Goal: Task Accomplishment & Management: Manage account settings

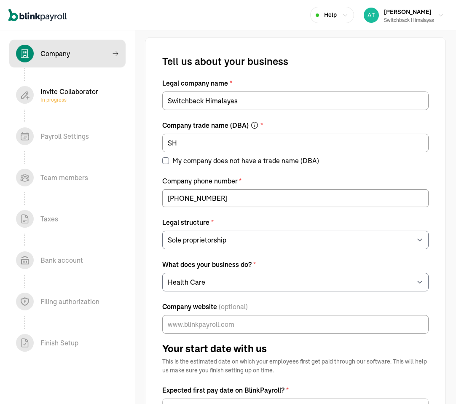
select select "Sole proprietorship"
select select "Health Care"
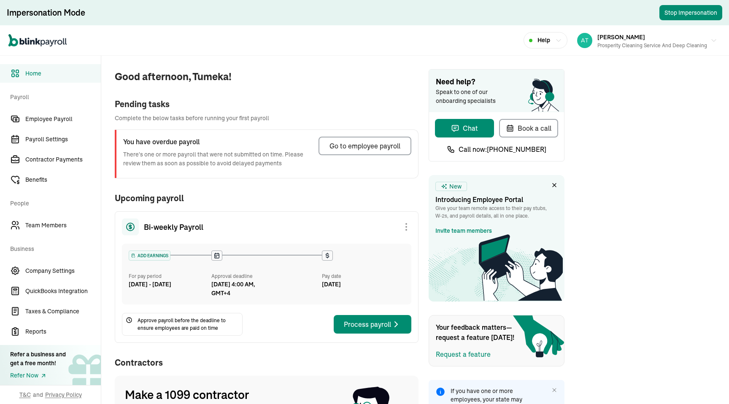
click at [646, 46] on div "Impersonation Activated" at bounding box center [655, 28] width 133 height 42
click at [686, 33] on div "Tumeka White Prosperity Cleaning Service and Deep Cleaning" at bounding box center [652, 41] width 110 height 18
click at [680, 36] on div "Tumeka White Prosperity Cleaning Service and Deep Cleaning" at bounding box center [652, 41] width 110 height 18
click at [677, 36] on div "Tumeka White Prosperity Cleaning Service and Deep Cleaning" at bounding box center [652, 41] width 110 height 18
click at [635, 43] on div "Prosperity Cleaning Service and Deep Cleaning" at bounding box center [652, 46] width 110 height 8
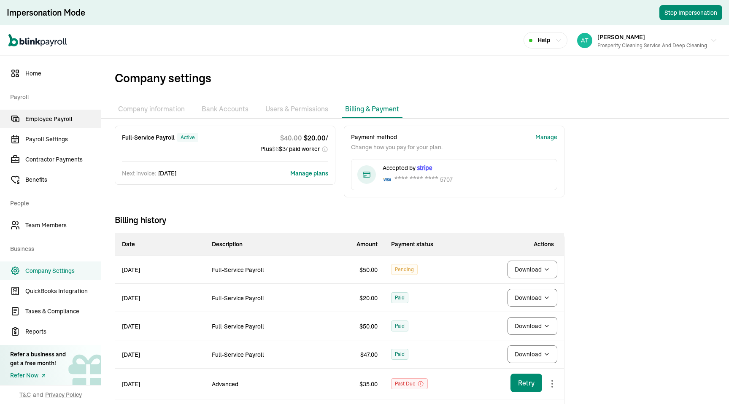
click link "Employee Payroll"
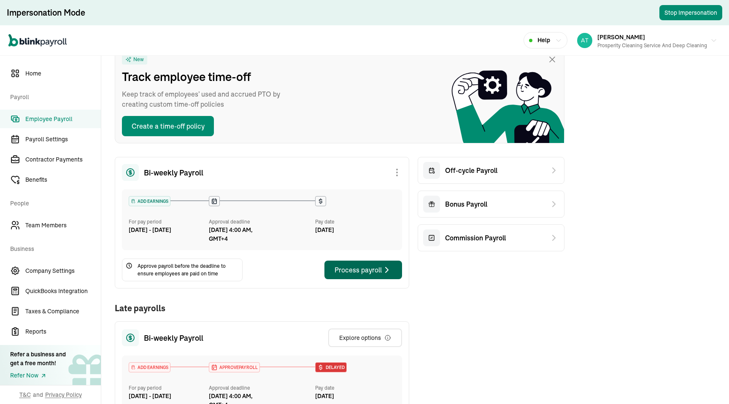
click div "Process payroll"
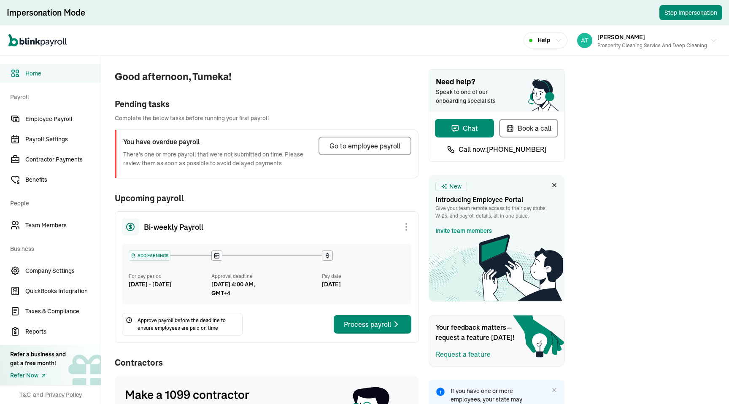
click at [646, 46] on div "Impersonation Activated" at bounding box center [655, 28] width 133 height 42
click at [686, 33] on div "Tumeka White Prosperity Cleaning Service and Deep Cleaning" at bounding box center [652, 41] width 110 height 18
click at [680, 36] on div "Tumeka White Prosperity Cleaning Service and Deep Cleaning" at bounding box center [652, 41] width 110 height 18
click at [677, 36] on div "Tumeka White Prosperity Cleaning Service and Deep Cleaning" at bounding box center [652, 41] width 110 height 18
click at [635, 43] on div "Prosperity Cleaning Service and Deep Cleaning" at bounding box center [652, 46] width 110 height 8
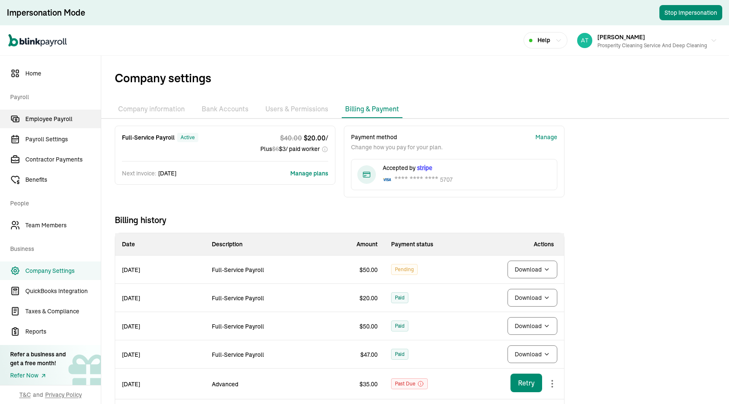
click at [46, 127] on link "Employee Payroll" at bounding box center [50, 119] width 101 height 19
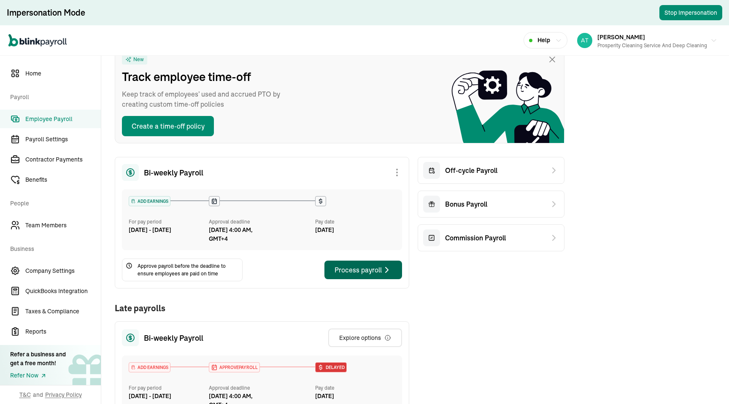
click at [381, 274] on div "Process payroll" at bounding box center [362, 270] width 57 height 10
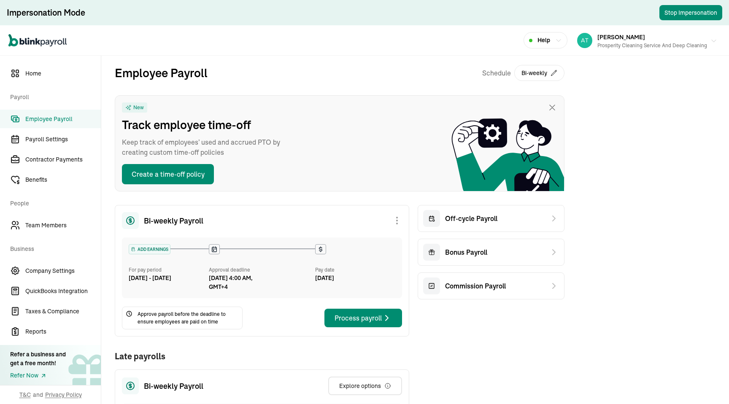
click at [670, 38] on div "[PERSON_NAME] Prosperity Cleaning Service and Deep Cleaning" at bounding box center [652, 41] width 110 height 18
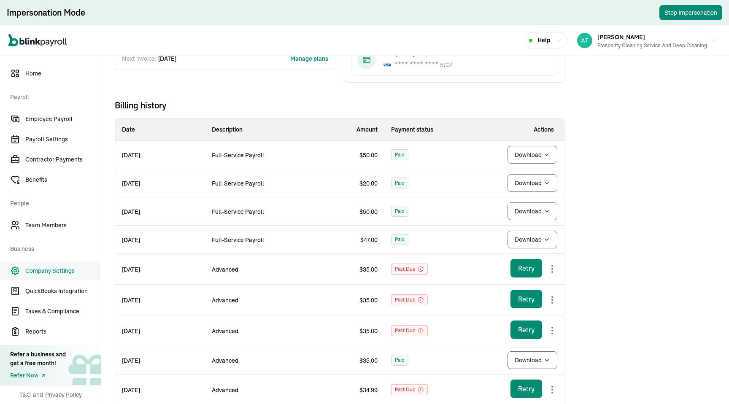
scroll to position [114, 0]
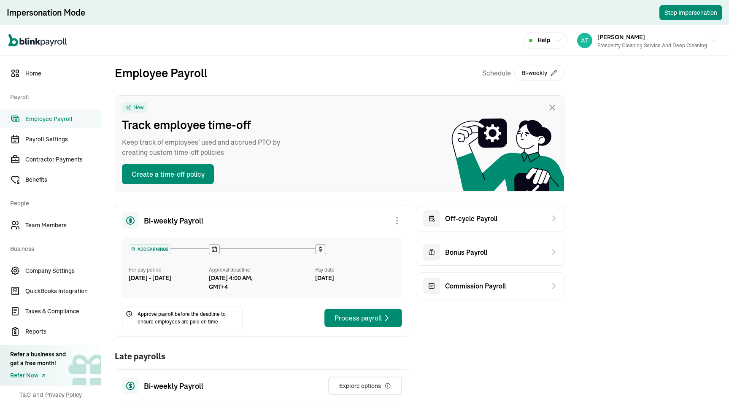
click at [670, 38] on div "[PERSON_NAME] Prosperity Cleaning Service and Deep Cleaning" at bounding box center [652, 41] width 110 height 18
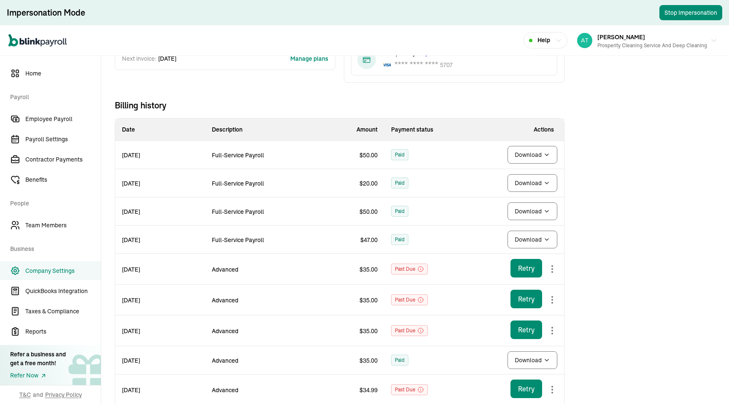
scroll to position [114, 0]
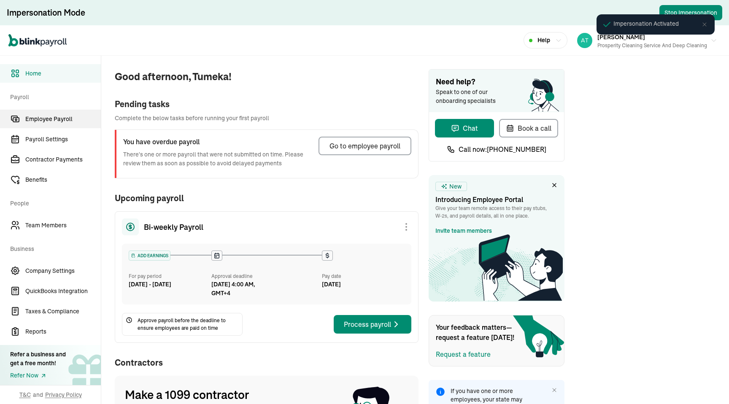
click at [20, 123] on icon "Sidebar" at bounding box center [15, 119] width 10 height 10
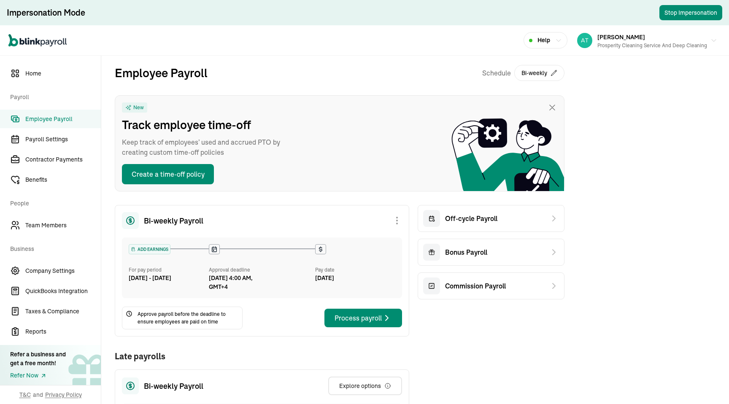
click at [386, 310] on button "Process payroll" at bounding box center [363, 318] width 78 height 19
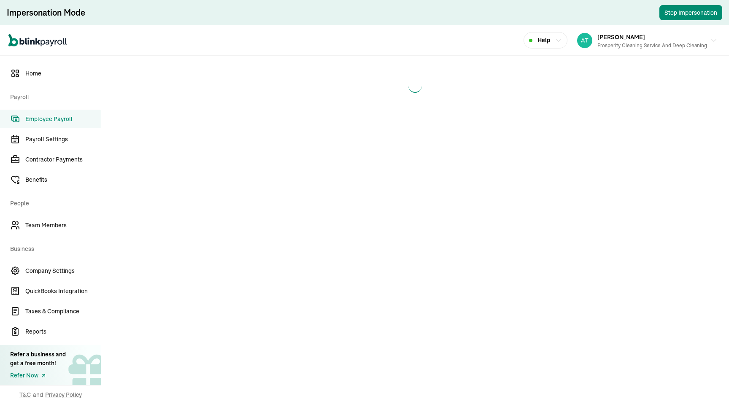
select select "direct_deposit"
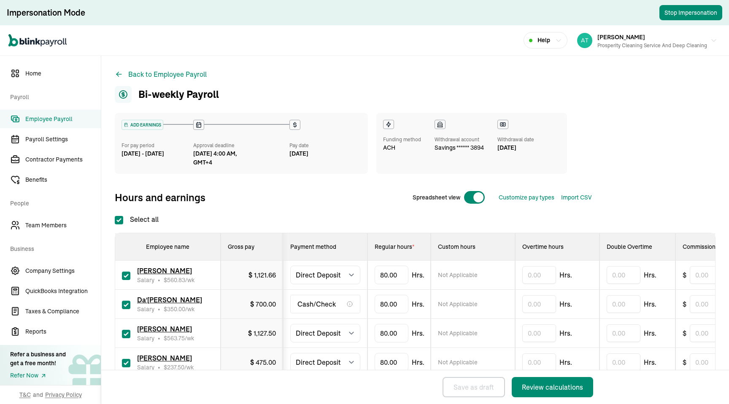
scroll to position [190, 0]
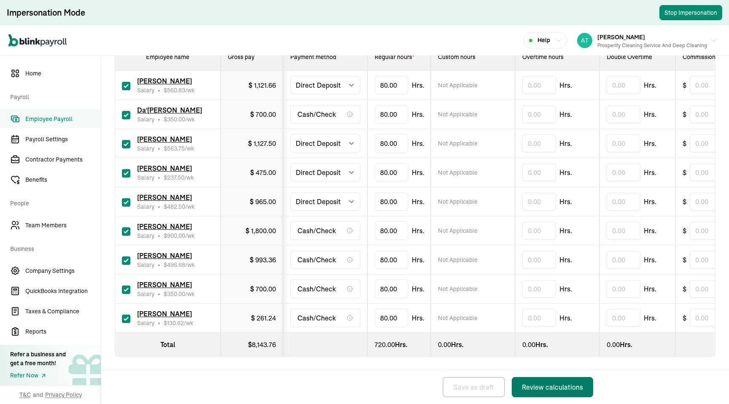
click at [551, 378] on button "Review calculations" at bounding box center [551, 387] width 81 height 20
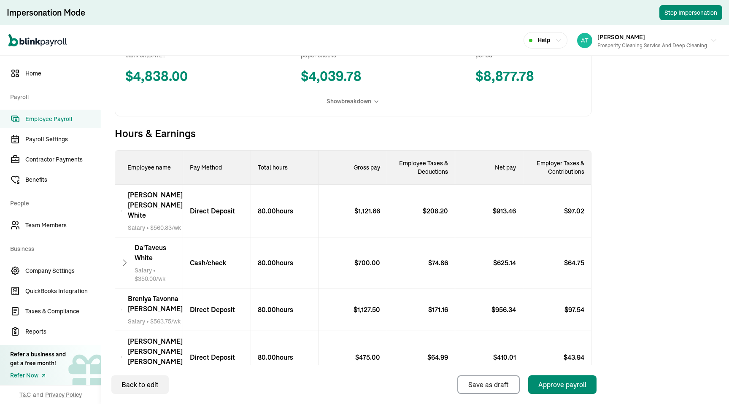
scroll to position [220, 0]
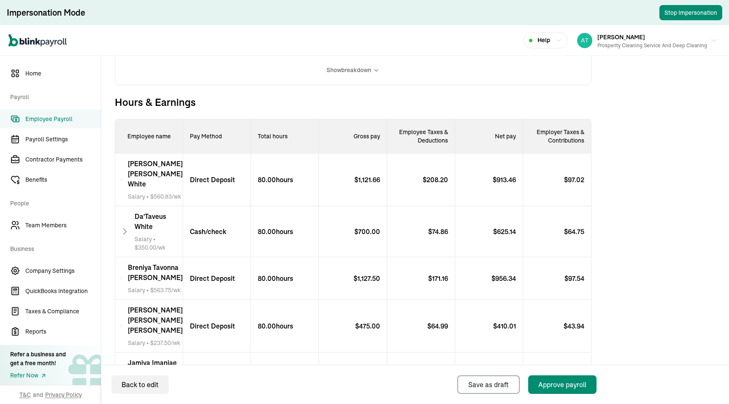
click at [35, 118] on span "Employee Payroll" at bounding box center [62, 119] width 75 height 9
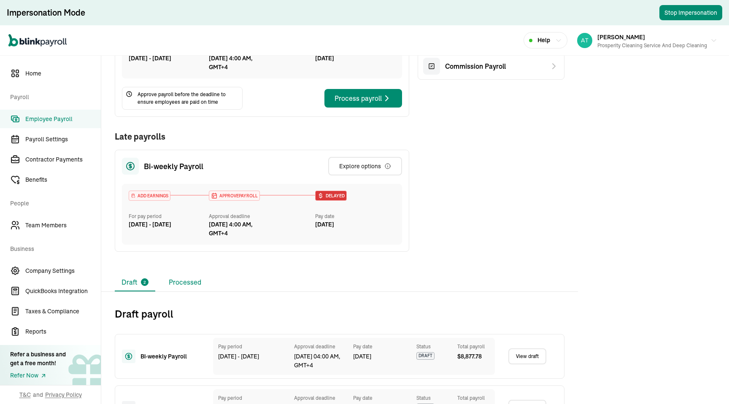
scroll to position [253, 0]
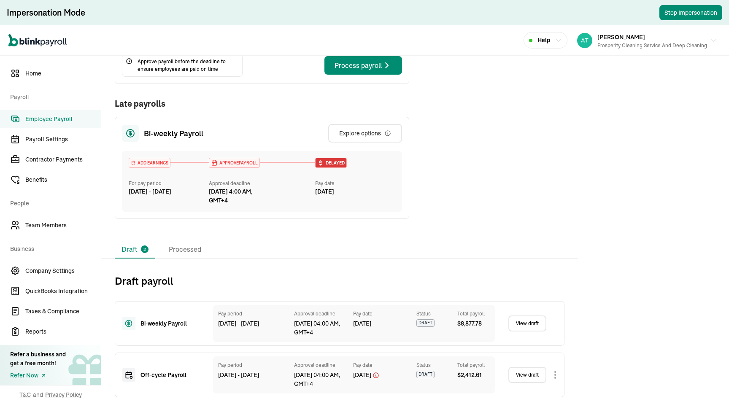
click at [550, 323] on div "View draft" at bounding box center [532, 323] width 49 height 16
click at [533, 324] on link "View draft" at bounding box center [527, 323] width 38 height 16
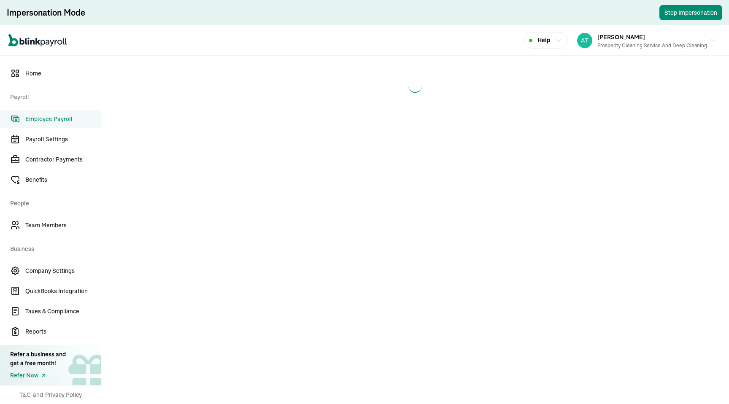
select select "direct_deposit"
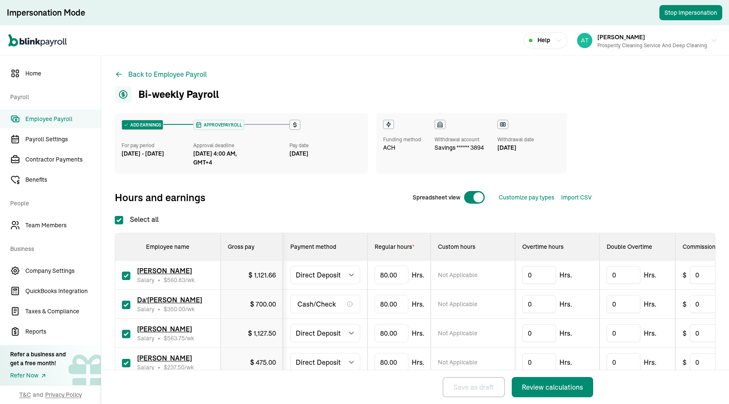
click at [60, 117] on span "Employee Payroll" at bounding box center [62, 119] width 75 height 9
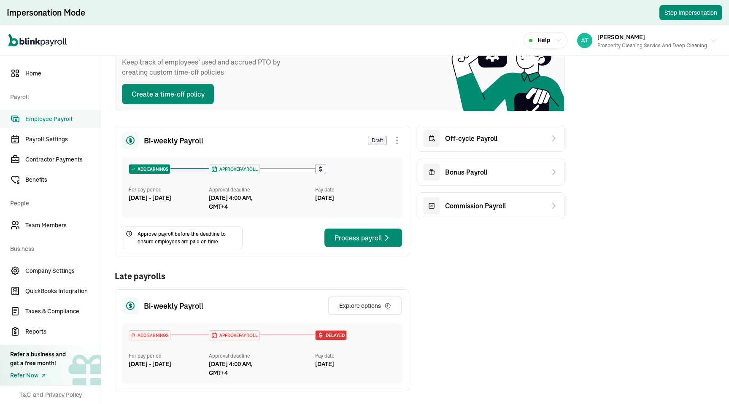
scroll to position [156, 0]
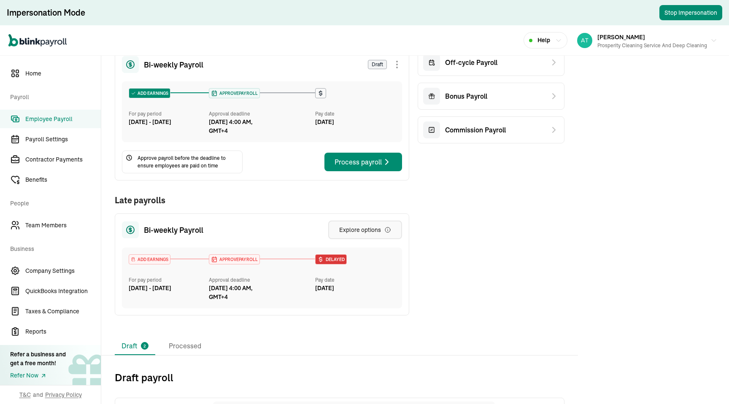
click at [377, 228] on div "Explore options" at bounding box center [365, 230] width 52 height 8
click at [394, 228] on button "Explore options" at bounding box center [365, 229] width 74 height 19
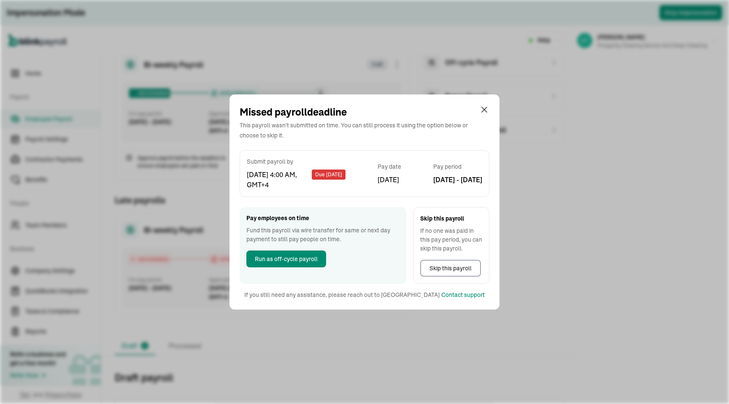
click at [651, 226] on div "Missed payroll deadline This payroll wasn't submitted on time. You can still pr…" at bounding box center [364, 202] width 729 height 404
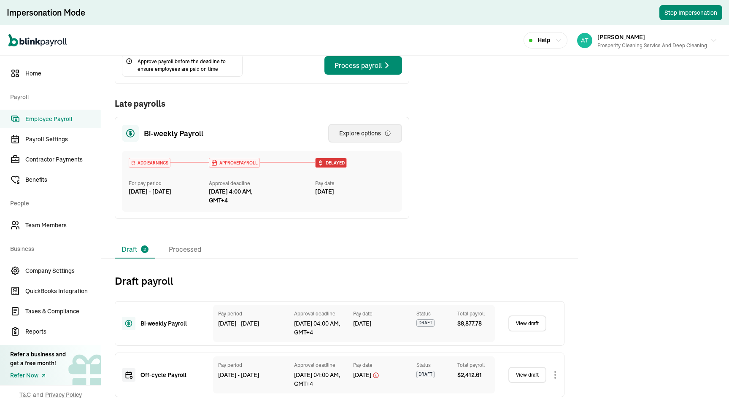
scroll to position [201, 0]
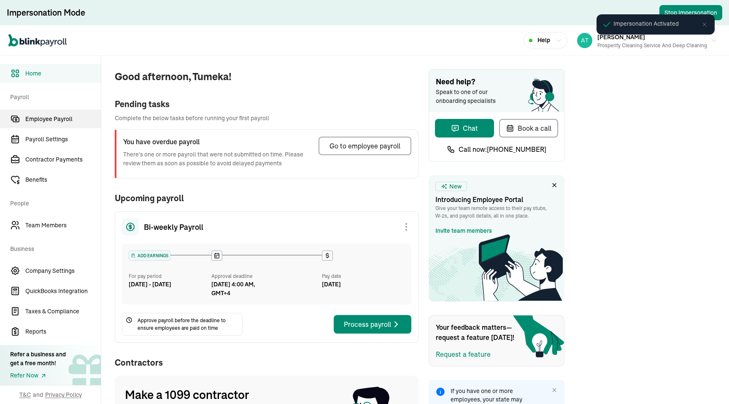
click at [20, 123] on icon "Sidebar" at bounding box center [15, 119] width 10 height 10
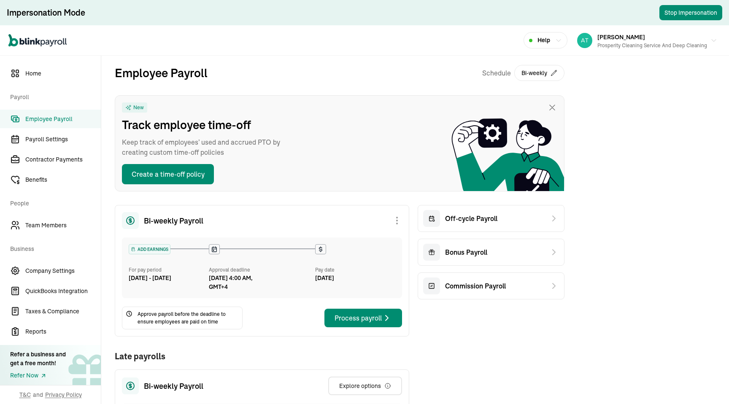
click at [386, 310] on button "Process payroll" at bounding box center [363, 318] width 78 height 19
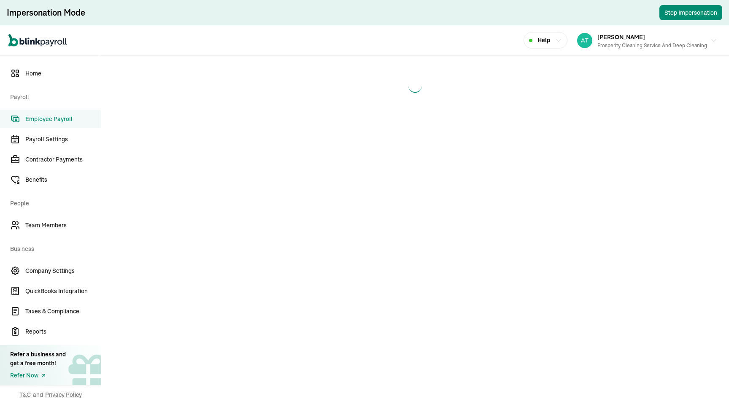
select select "direct_deposit"
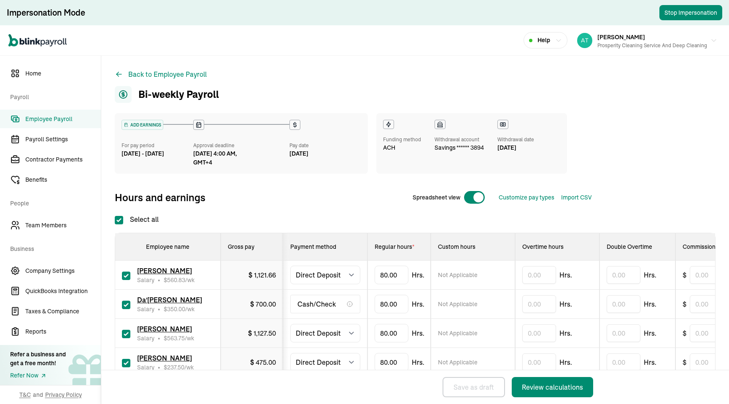
scroll to position [190, 0]
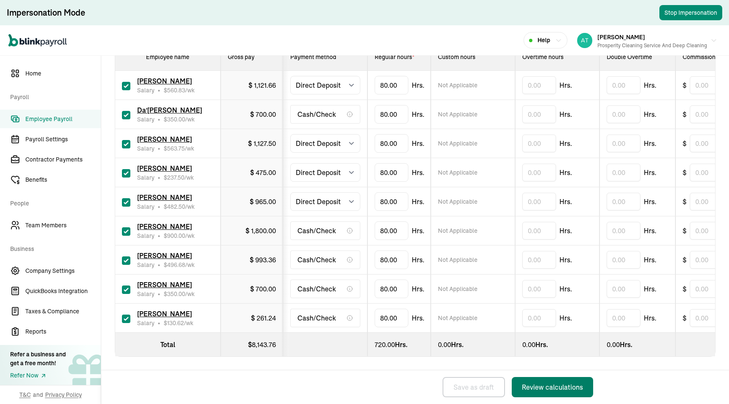
click at [551, 378] on button "Review calculations" at bounding box center [551, 387] width 81 height 20
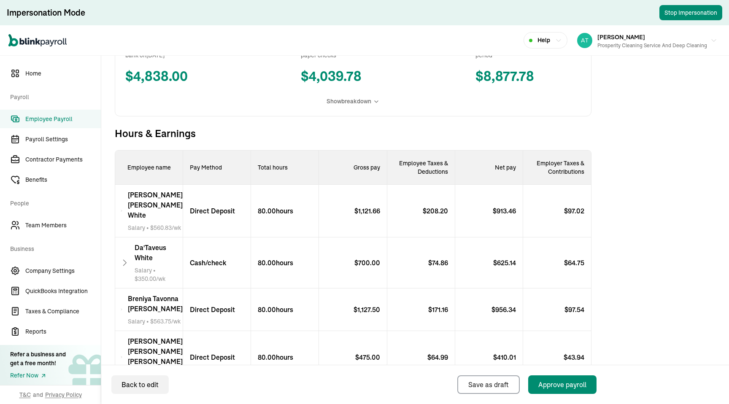
scroll to position [220, 0]
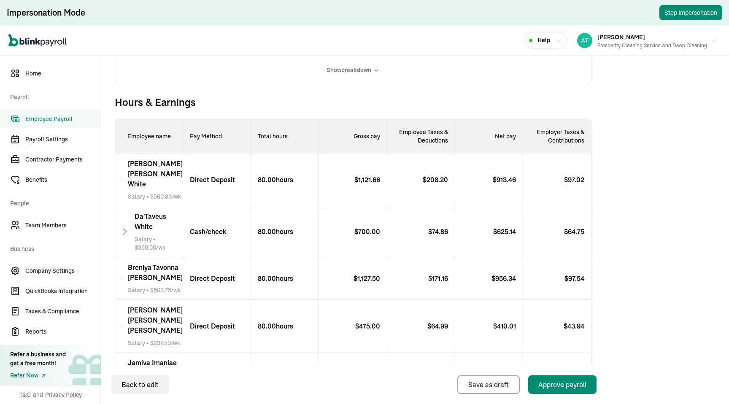
click at [35, 118] on span "Employee Payroll" at bounding box center [62, 119] width 75 height 9
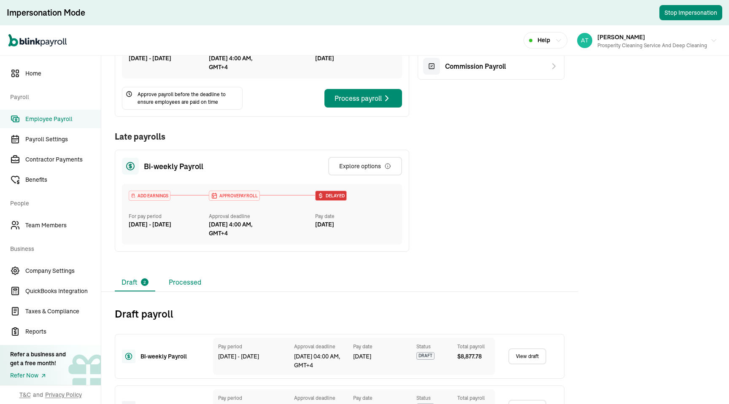
scroll to position [253, 0]
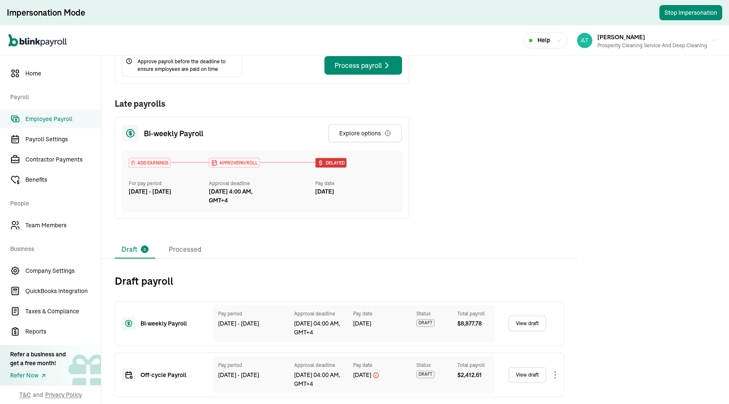
click at [550, 323] on div "View draft" at bounding box center [532, 323] width 49 height 16
click at [533, 324] on link "View draft" at bounding box center [527, 323] width 38 height 16
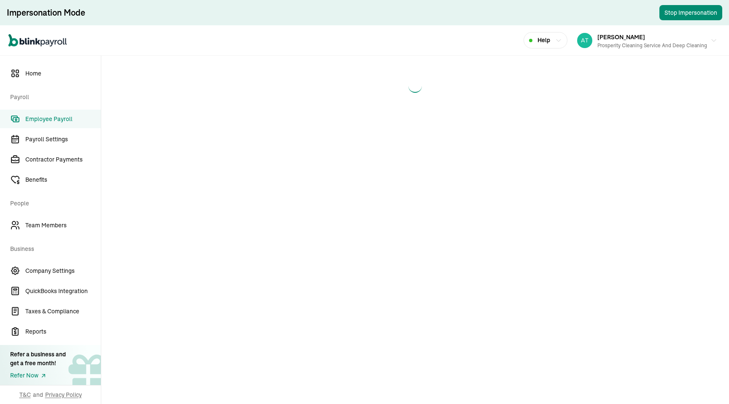
select select "direct_deposit"
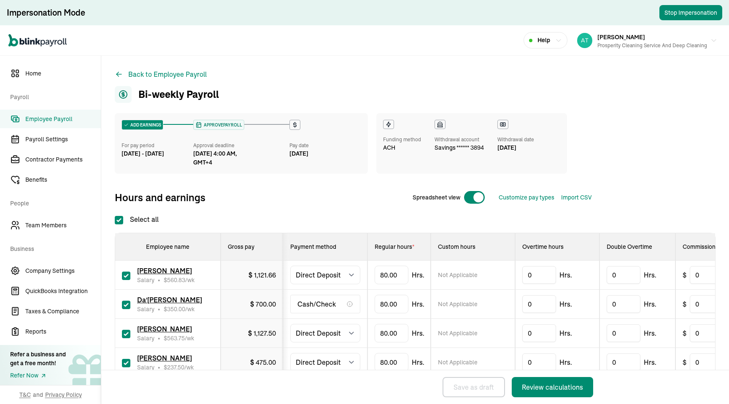
click at [60, 117] on span "Employee Payroll" at bounding box center [62, 119] width 75 height 9
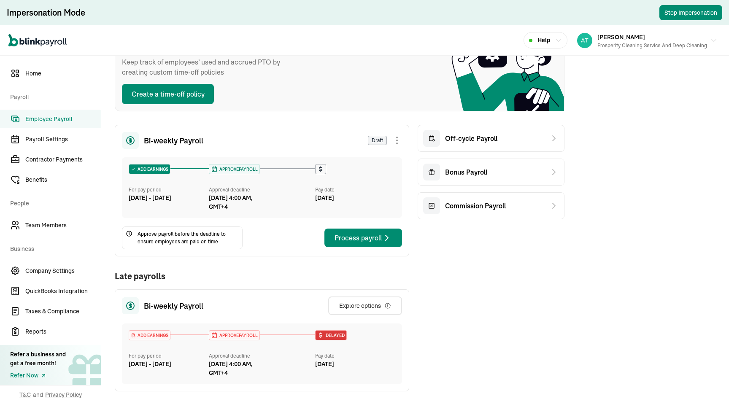
scroll to position [156, 0]
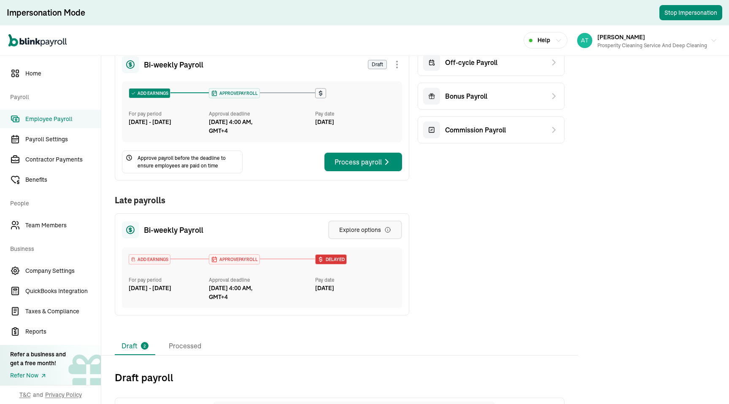
click at [377, 228] on div "Explore options" at bounding box center [365, 230] width 52 height 8
click at [394, 228] on button "Explore options" at bounding box center [365, 229] width 74 height 19
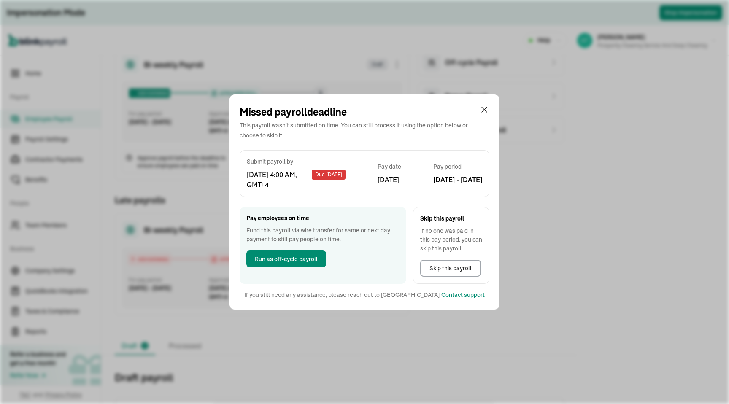
click at [651, 226] on div "Missed payroll deadline This payroll wasn't submitted on time. You can still pr…" at bounding box center [364, 202] width 729 height 404
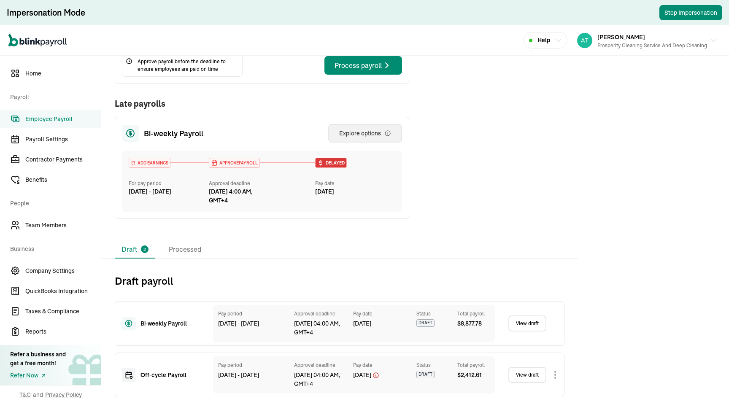
scroll to position [201, 0]
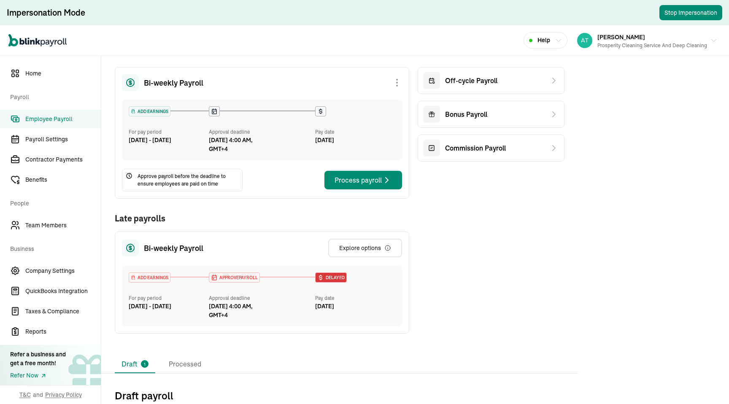
scroll to position [201, 0]
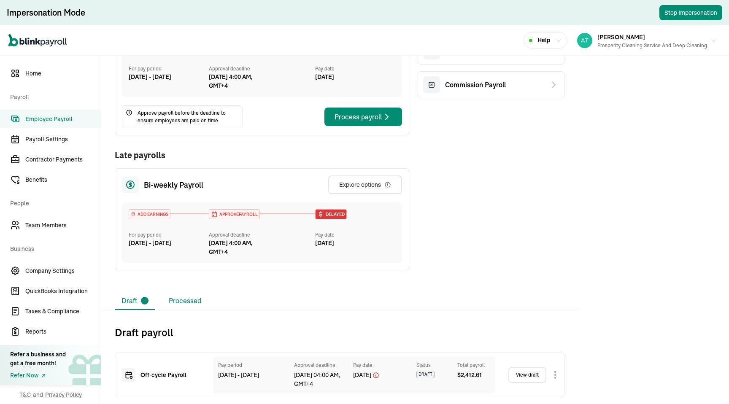
click at [190, 293] on li "Processed" at bounding box center [185, 301] width 46 height 18
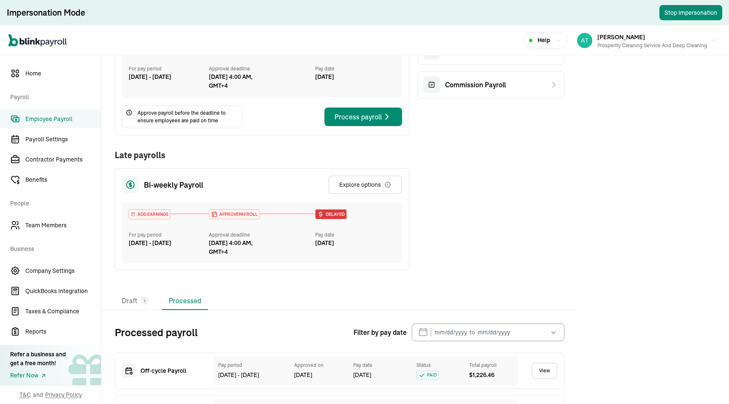
scroll to position [272, 0]
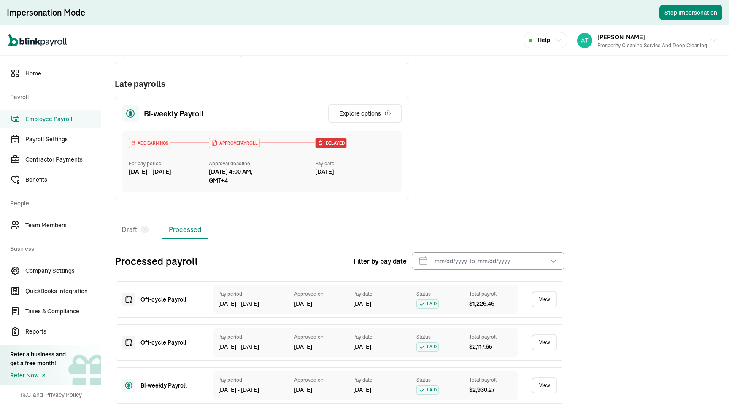
click at [134, 229] on li "Draft 1" at bounding box center [135, 230] width 40 height 18
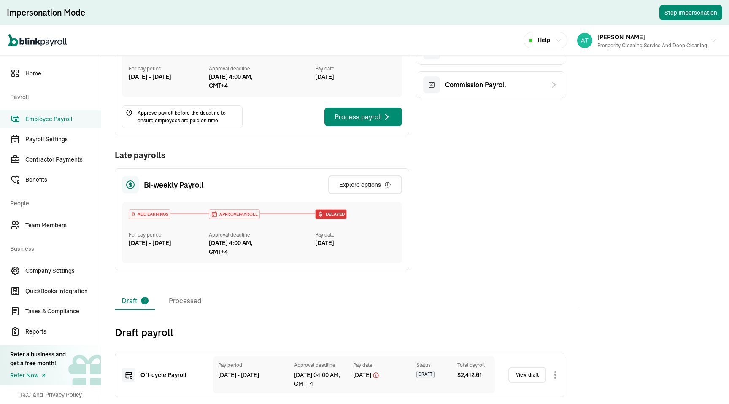
click at [528, 370] on link "View draft" at bounding box center [527, 375] width 38 height 16
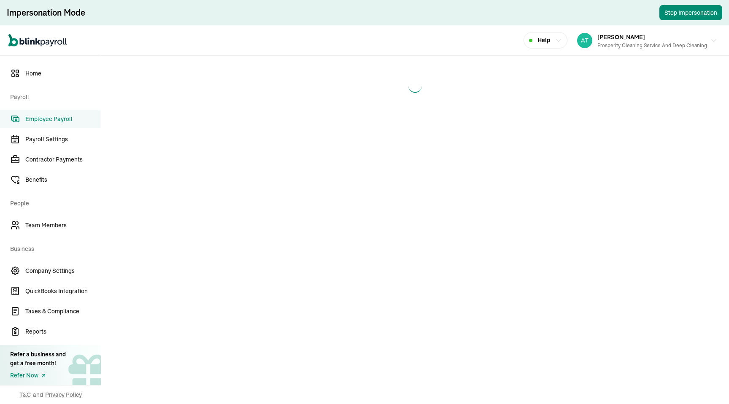
select select "manual"
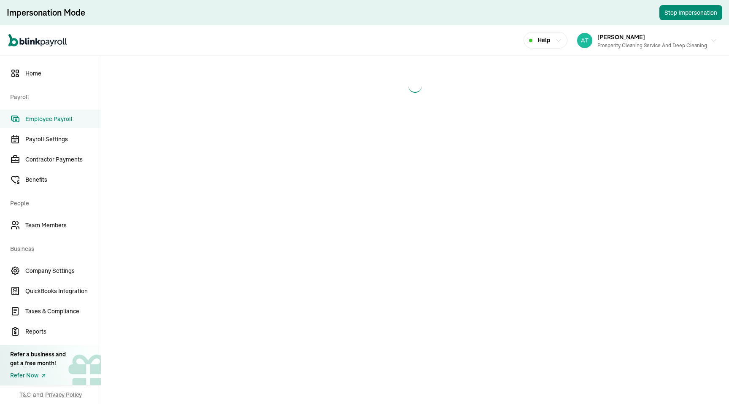
select select "manual"
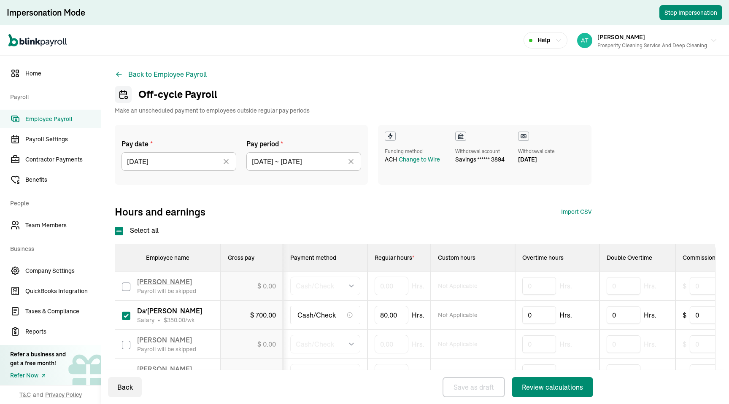
scroll to position [259, 0]
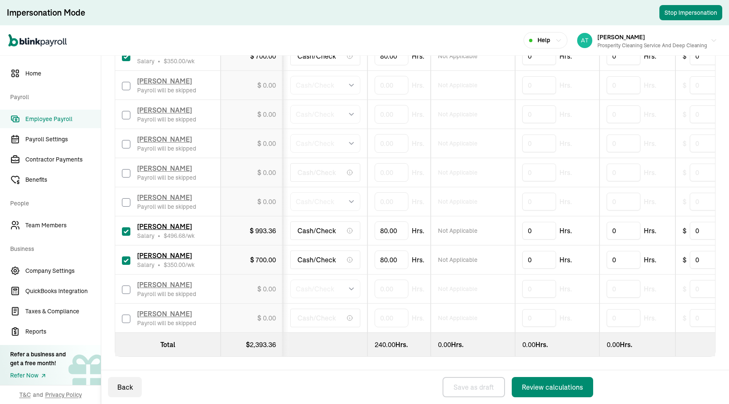
click at [553, 383] on div "Review calculations" at bounding box center [552, 387] width 61 height 10
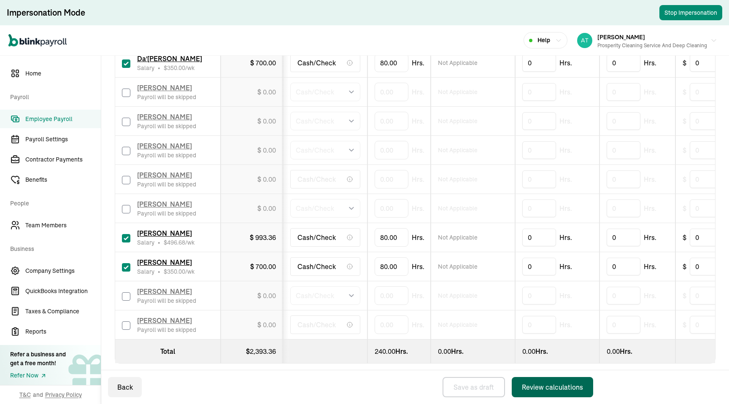
scroll to position [266, 0]
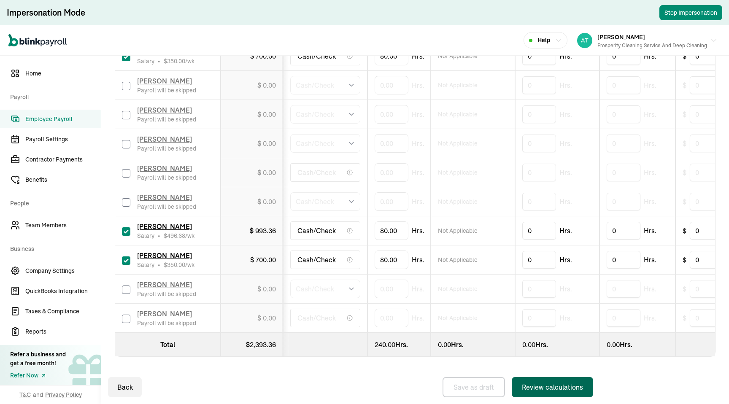
click at [535, 383] on div "Review calculations" at bounding box center [552, 387] width 61 height 10
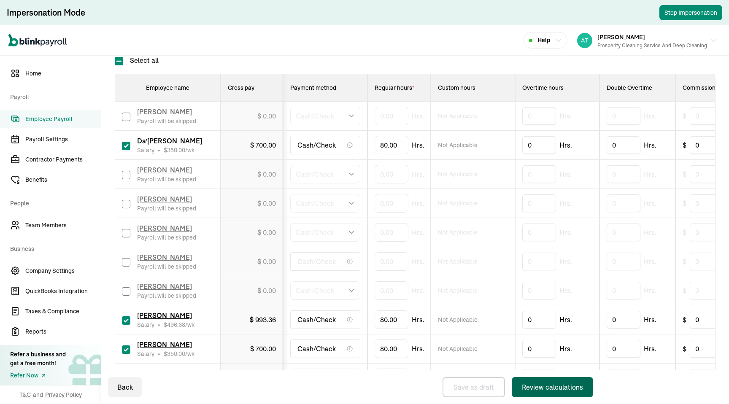
scroll to position [0, 0]
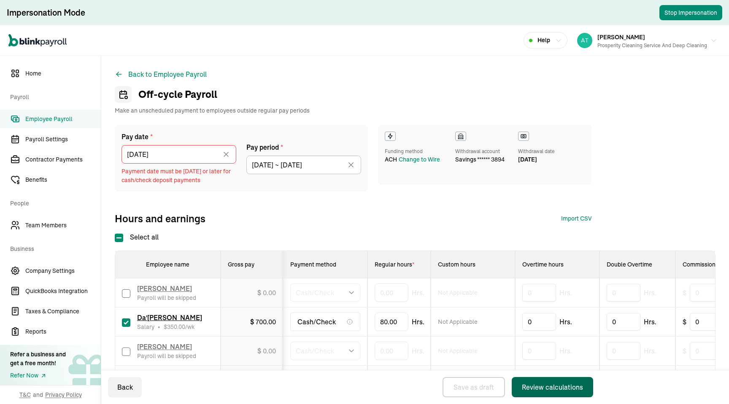
click at [325, 73] on div "Back to Employee Payroll Off-cycle Payroll Make an unscheduled payment to emplo…" at bounding box center [414, 363] width 627 height 614
click at [189, 152] on input "[DATE]" at bounding box center [178, 154] width 115 height 19
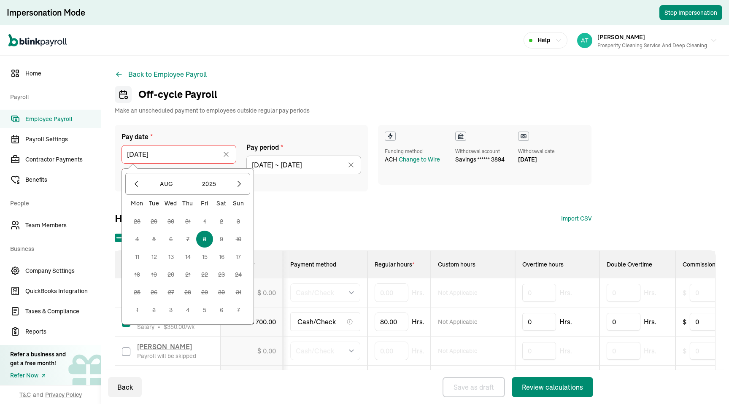
click at [334, 84] on div "Back to Employee Payroll Off-cycle Payroll Make an unscheduled payment to emplo…" at bounding box center [414, 363] width 627 height 614
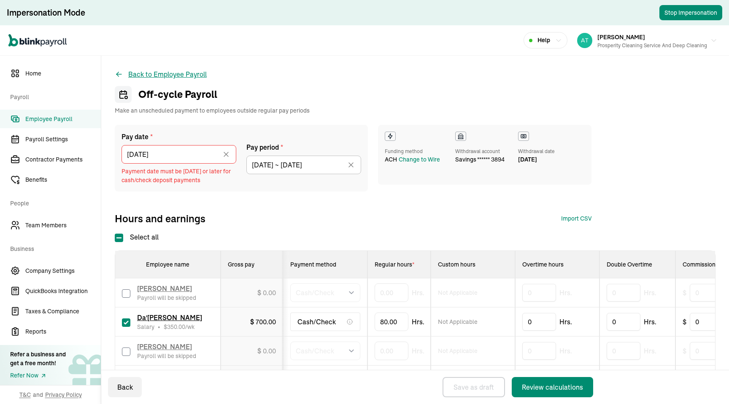
click at [135, 72] on button "Back to Employee Payroll" at bounding box center [161, 74] width 92 height 10
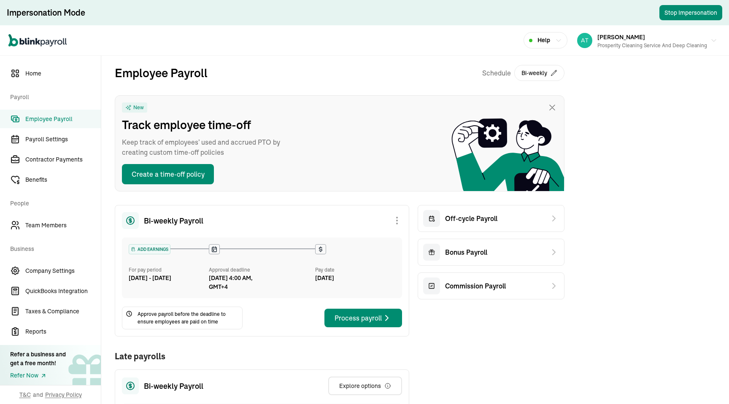
scroll to position [201, 0]
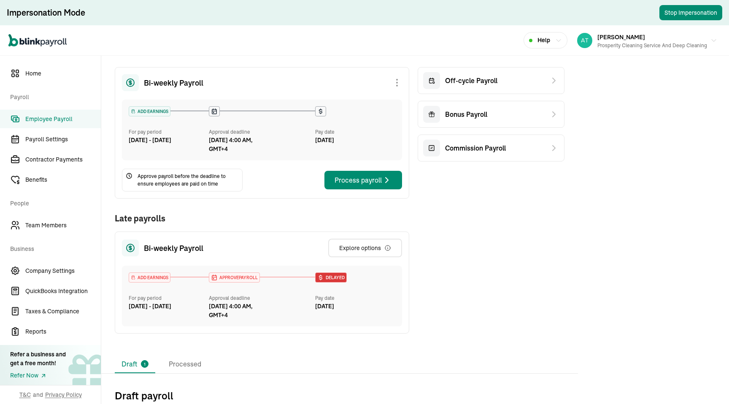
scroll to position [201, 0]
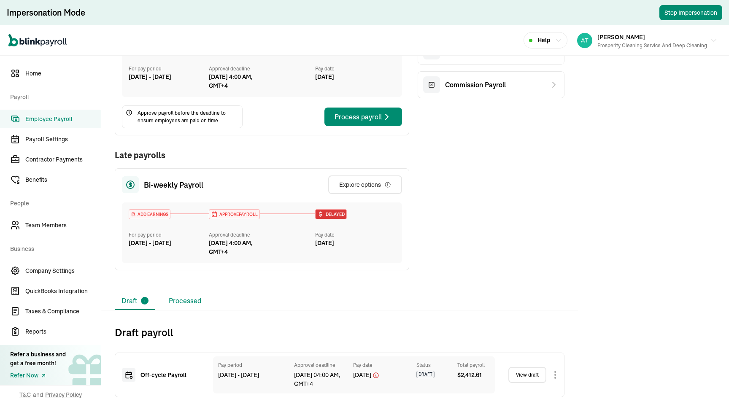
click at [190, 293] on li "Processed" at bounding box center [185, 301] width 46 height 18
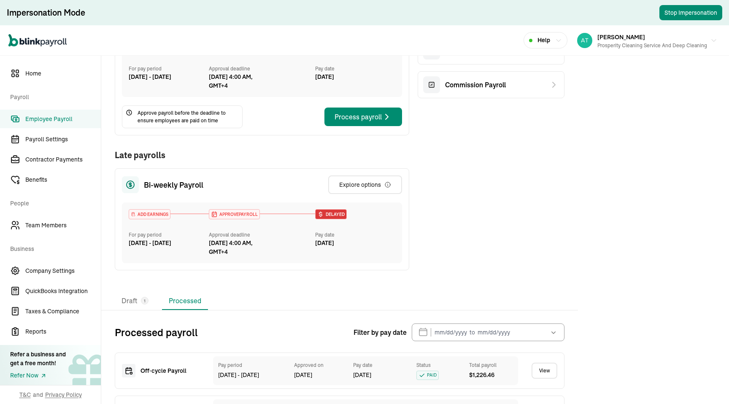
scroll to position [272, 0]
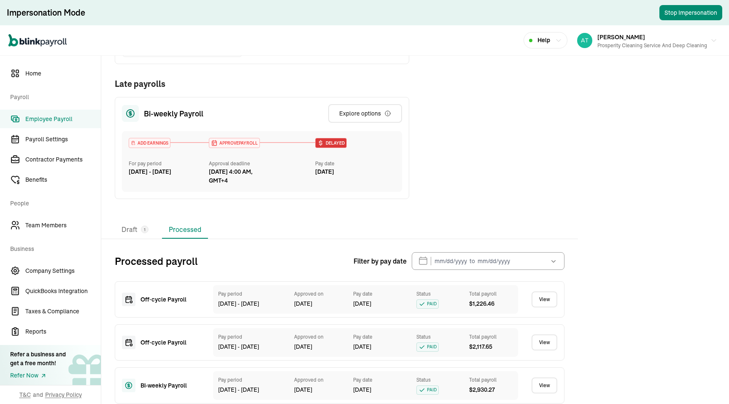
click at [134, 229] on li "Draft 1" at bounding box center [135, 230] width 40 height 18
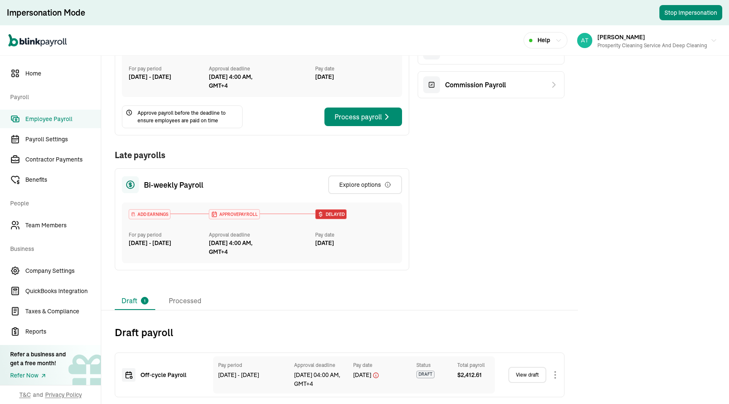
scroll to position [201, 0]
click at [528, 370] on link "View draft" at bounding box center [527, 375] width 38 height 16
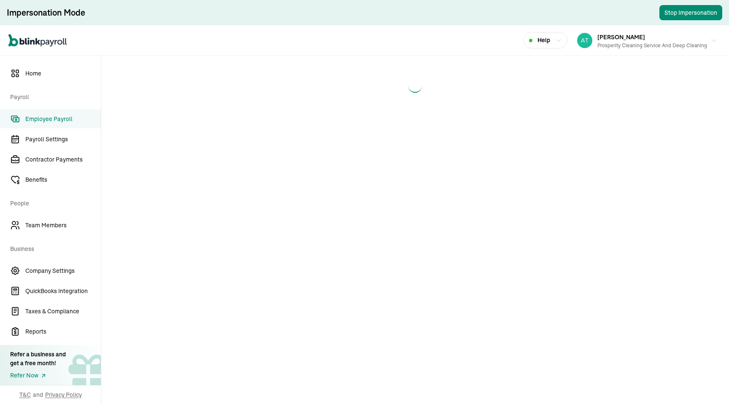
select select "manual"
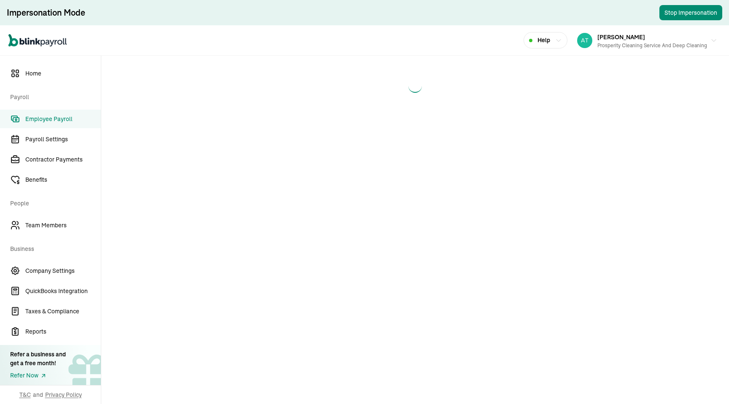
select select "manual"
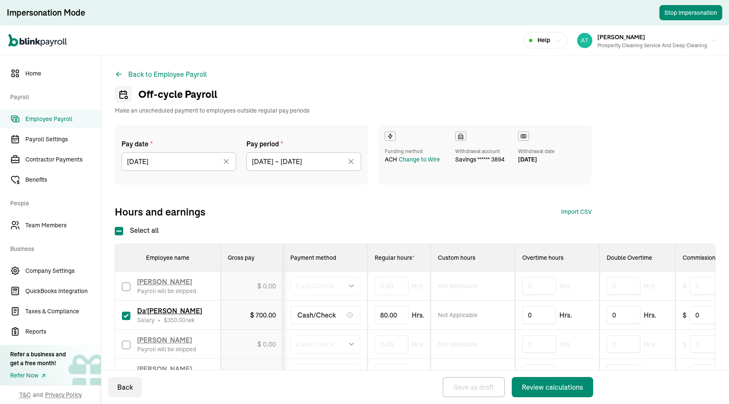
scroll to position [259, 0]
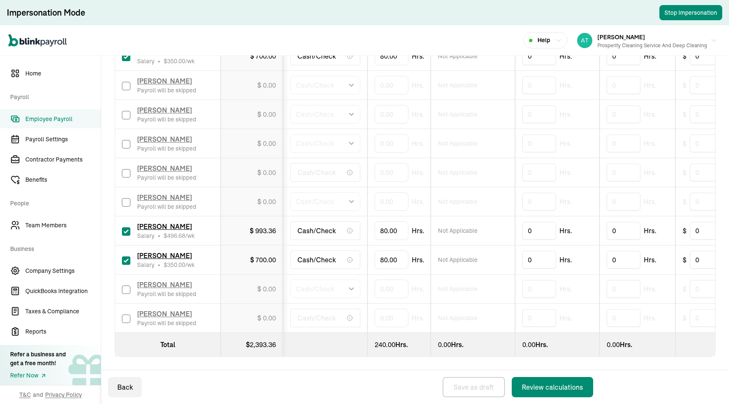
click at [553, 383] on div "Review calculations" at bounding box center [552, 387] width 61 height 10
click at [535, 383] on div "Review calculations" at bounding box center [552, 387] width 61 height 10
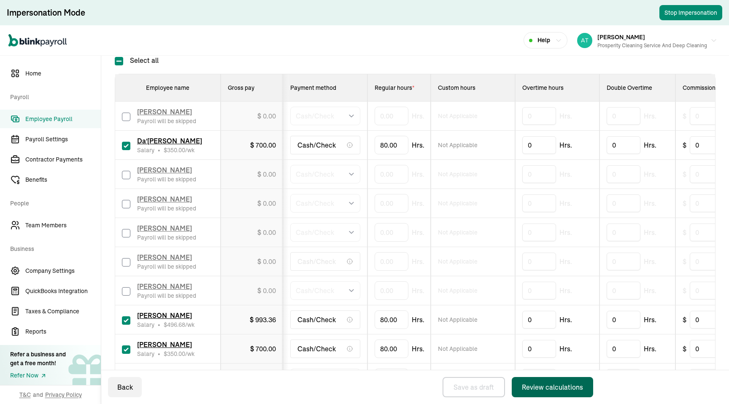
scroll to position [0, 0]
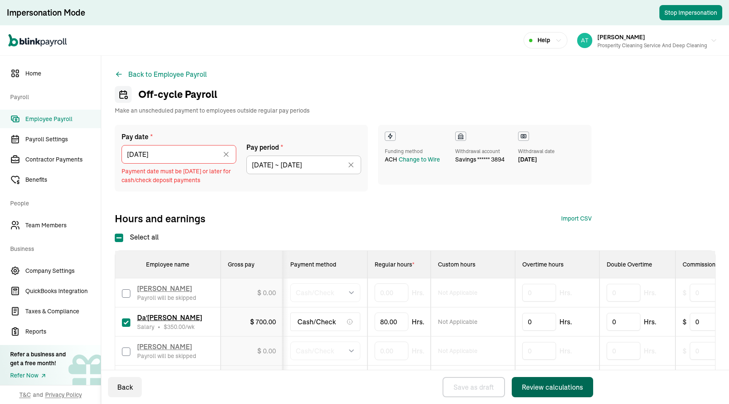
click at [325, 73] on div "Back to Employee Payroll Off-cycle Payroll Make an unscheduled payment to emplo…" at bounding box center [414, 363] width 627 height 614
click at [189, 152] on input "[DATE]" at bounding box center [178, 154] width 115 height 19
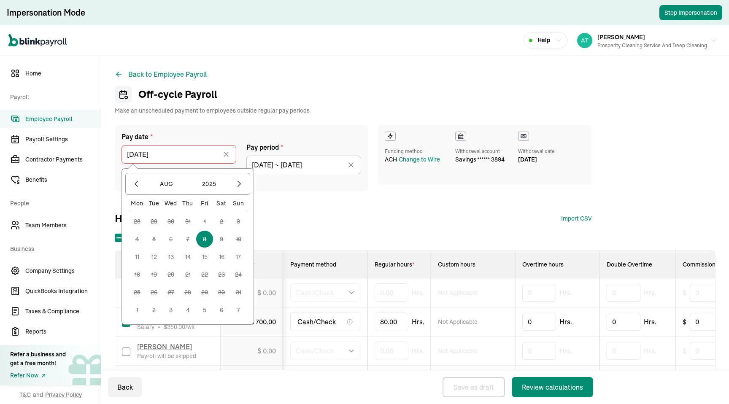
click at [334, 84] on div "Back to Employee Payroll Off-cycle Payroll Make an unscheduled payment to emplo…" at bounding box center [414, 363] width 627 height 614
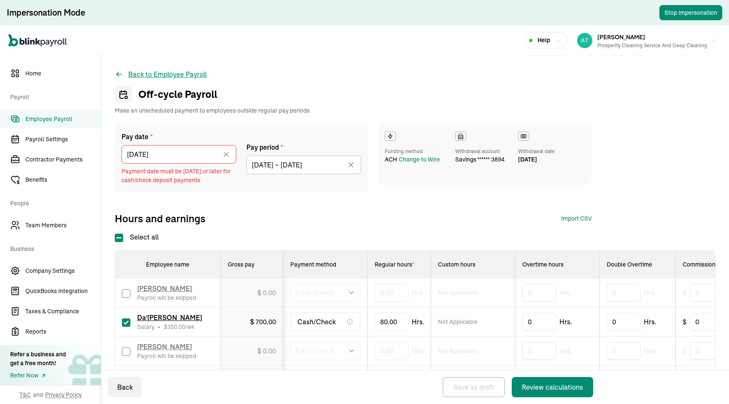
click at [135, 72] on button "Back to Employee Payroll" at bounding box center [161, 74] width 92 height 10
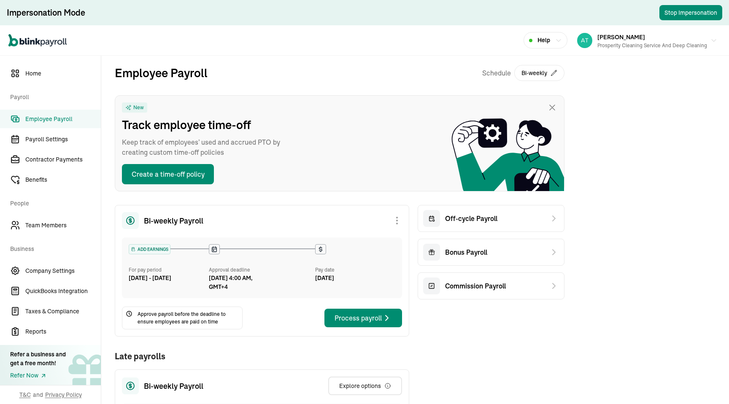
scroll to position [201, 0]
